Goal: Task Accomplishment & Management: Use online tool/utility

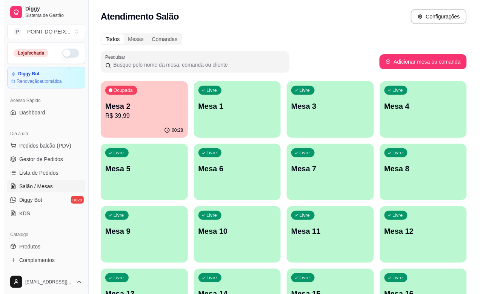
scroll to position [248, 0]
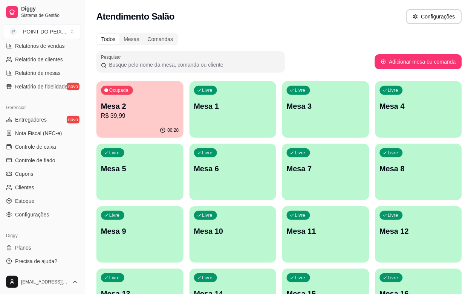
click at [110, 126] on div "00:28" at bounding box center [140, 130] width 87 height 15
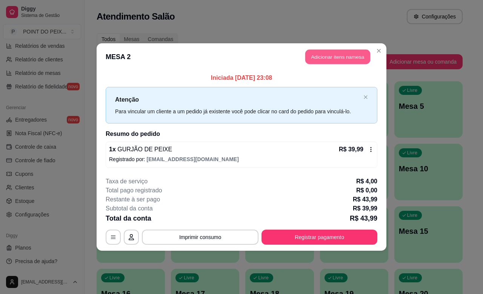
click at [323, 59] on button "Adicionar itens na mesa" at bounding box center [337, 57] width 65 height 15
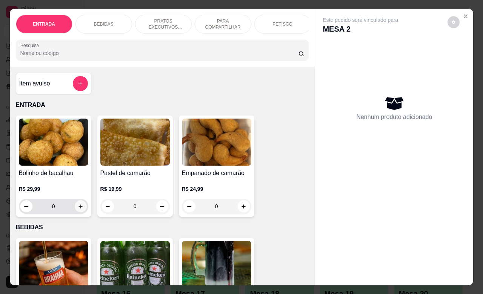
click at [78, 210] on icon "increase-product-quantity" at bounding box center [81, 207] width 6 height 6
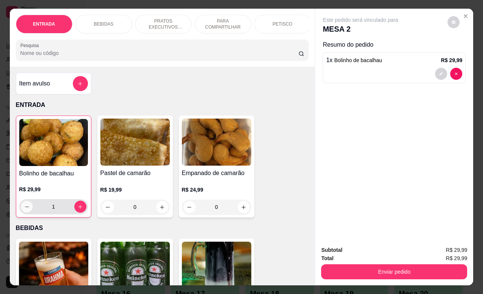
click at [24, 210] on icon "decrease-product-quantity" at bounding box center [27, 207] width 6 height 6
type input "0"
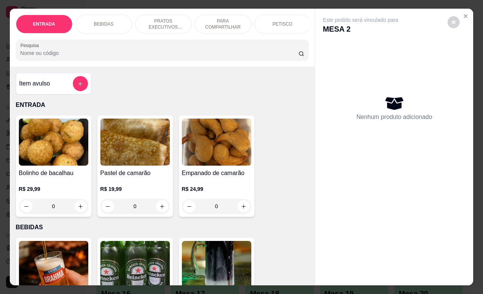
click at [108, 21] on div "BEBIDAS" at bounding box center [103, 24] width 57 height 19
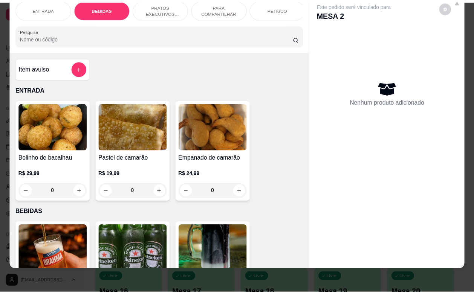
scroll to position [156, 0]
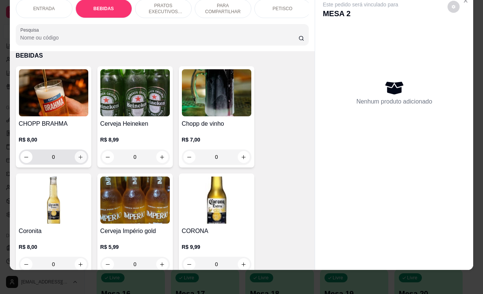
click at [78, 160] on icon "increase-product-quantity" at bounding box center [81, 158] width 6 height 6
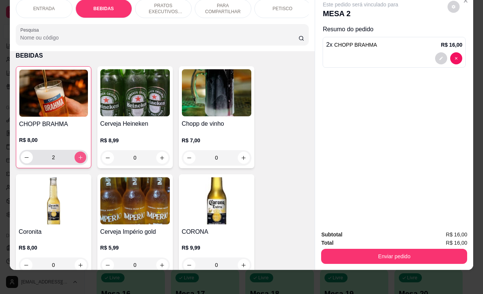
click at [78, 160] on icon "increase-product-quantity" at bounding box center [80, 158] width 6 height 6
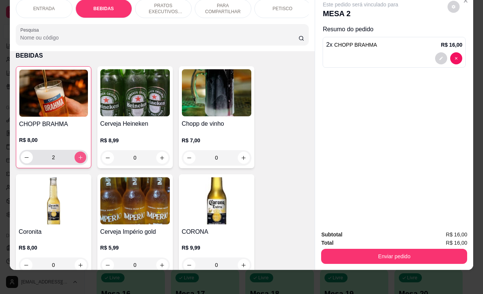
click at [78, 160] on icon "increase-product-quantity" at bounding box center [80, 158] width 6 height 6
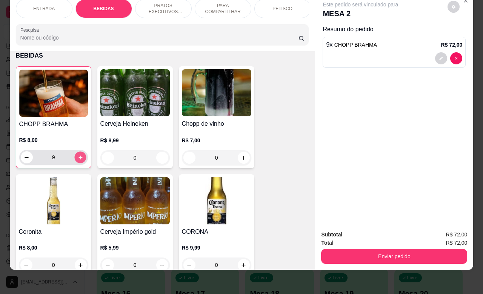
click at [78, 160] on icon "increase-product-quantity" at bounding box center [80, 158] width 6 height 6
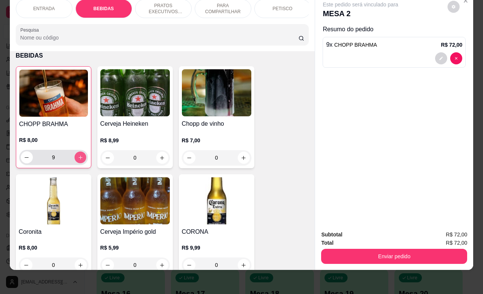
click at [78, 160] on icon "increase-product-quantity" at bounding box center [80, 158] width 6 height 6
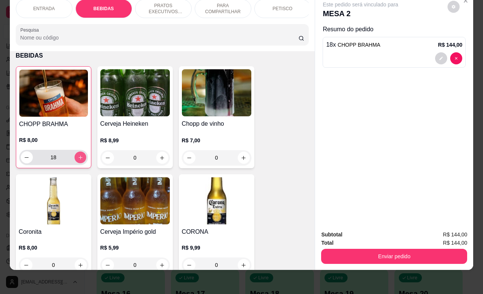
click at [78, 160] on icon "increase-product-quantity" at bounding box center [80, 158] width 6 height 6
click at [24, 155] on icon "decrease-product-quantity" at bounding box center [27, 158] width 6 height 6
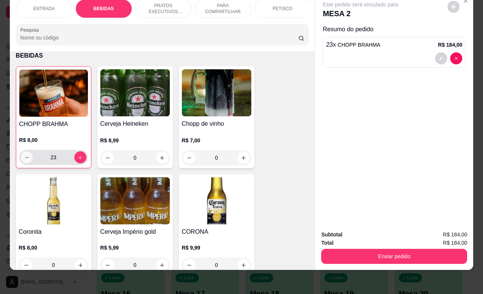
click at [24, 155] on icon "decrease-product-quantity" at bounding box center [27, 158] width 6 height 6
click at [77, 160] on icon "increase-product-quantity" at bounding box center [80, 158] width 6 height 6
type input "23"
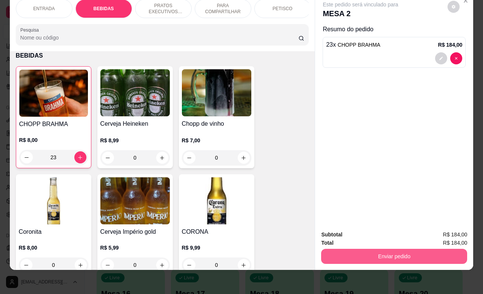
click at [359, 249] on button "Enviar pedido" at bounding box center [394, 256] width 146 height 15
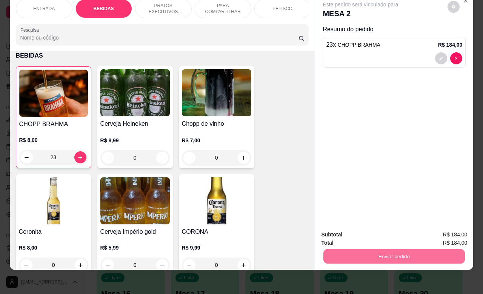
click at [343, 230] on button "Não registrar e enviar pedido" at bounding box center [368, 230] width 76 height 14
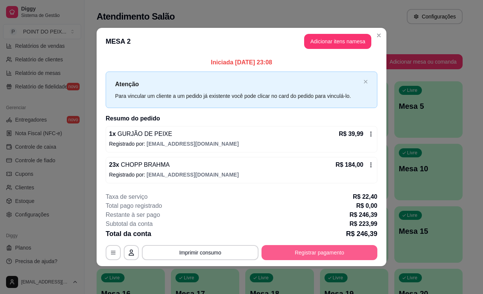
click at [302, 251] on button "Registrar pagamento" at bounding box center [319, 252] width 116 height 15
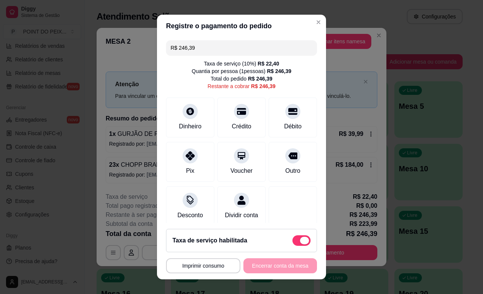
click at [300, 240] on span at bounding box center [304, 241] width 9 height 8
click at [294, 242] on input "checkbox" at bounding box center [294, 244] width 5 height 5
checkbox input "true"
type input "R$ 223,99"
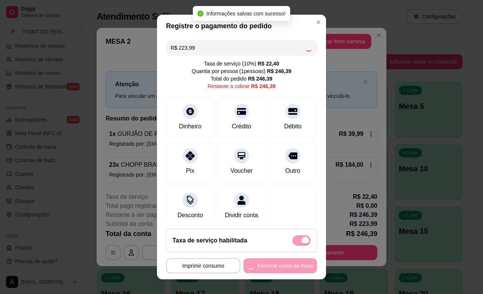
checkbox input "false"
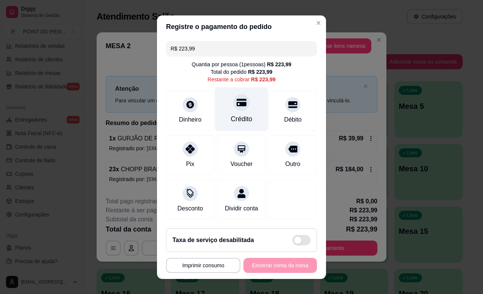
click at [234, 110] on div "Crédito" at bounding box center [241, 109] width 53 height 44
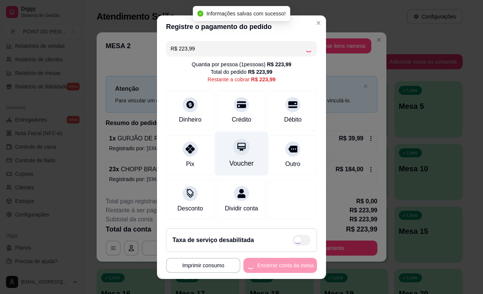
type input "R$ 0,00"
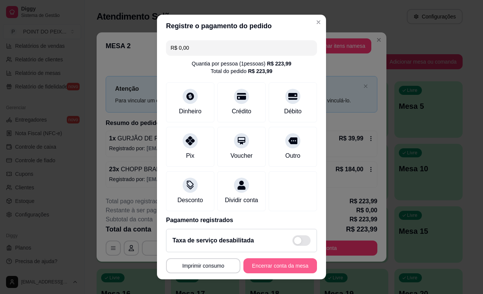
click at [263, 265] on button "Encerrar conta da mesa" at bounding box center [280, 266] width 74 height 15
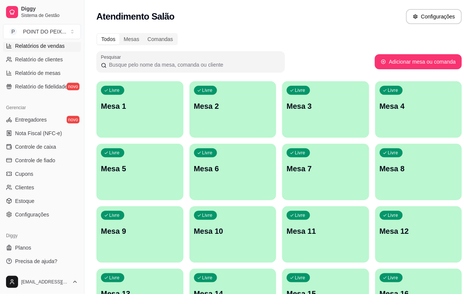
click at [44, 48] on span "Relatórios de vendas" at bounding box center [40, 46] width 50 height 8
select select "ALL"
select select "0"
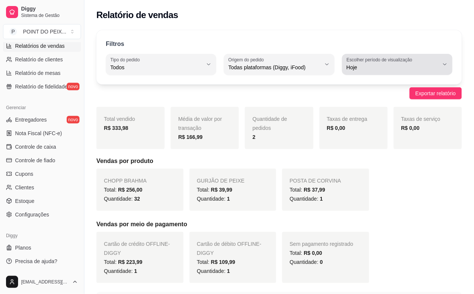
click at [447, 63] on icon "button" at bounding box center [445, 64] width 6 height 6
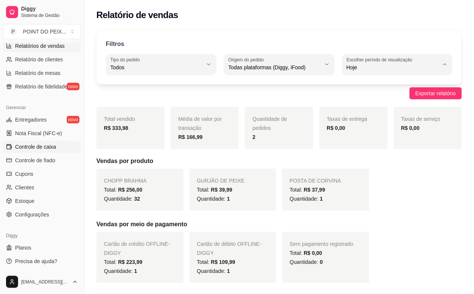
click at [38, 147] on span "Controle de caixa" at bounding box center [35, 147] width 41 height 8
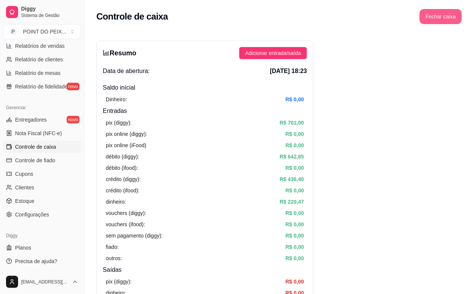
click at [434, 18] on button "Fechar caixa" at bounding box center [441, 16] width 42 height 15
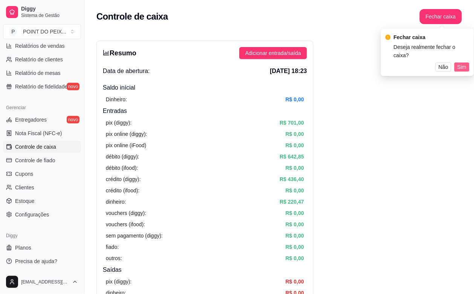
click at [464, 63] on span "Sim" at bounding box center [462, 67] width 9 height 8
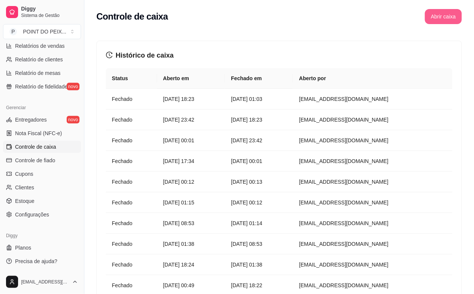
click at [443, 15] on button "Abrir caixa" at bounding box center [443, 16] width 37 height 15
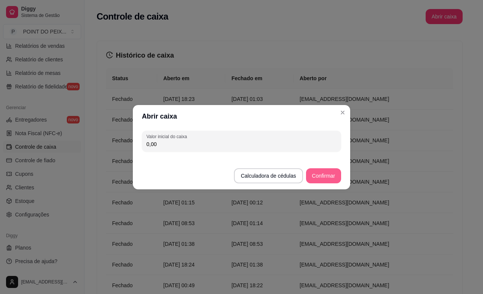
click at [316, 178] on button "Confirmar" at bounding box center [323, 176] width 35 height 15
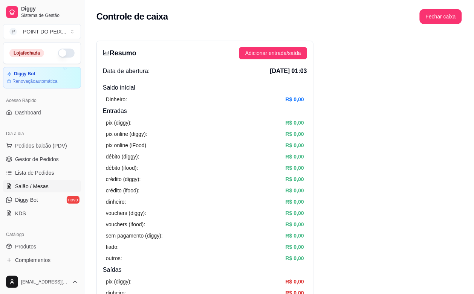
click at [40, 185] on span "Salão / Mesas" at bounding box center [32, 187] width 34 height 8
